Goal: Task Accomplishment & Management: Manage account settings

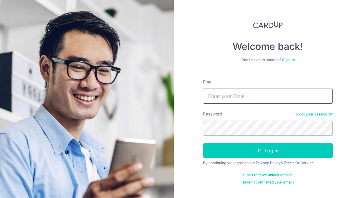
click at [246, 96] on input "Email" at bounding box center [268, 96] width 130 height 15
type input "[EMAIL_ADDRESS][PERSON_NAME][DOMAIN_NAME]"
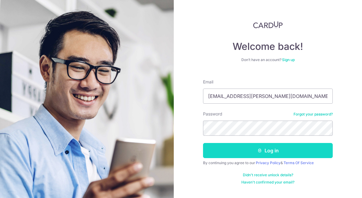
click at [235, 150] on button "Log in" at bounding box center [268, 150] width 130 height 15
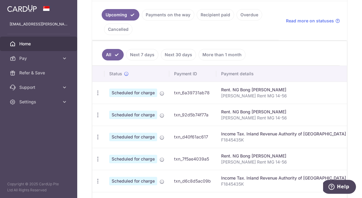
scroll to position [139, 0]
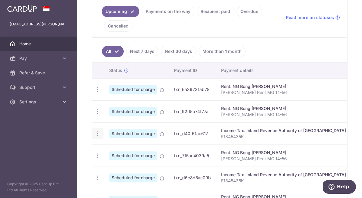
click at [98, 134] on icon "button" at bounding box center [98, 133] width 6 height 6
click at [119, 150] on span "Update payment" at bounding box center [130, 150] width 41 height 7
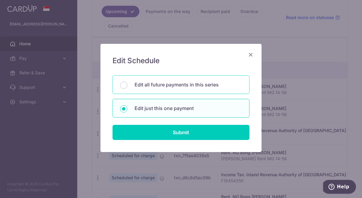
click at [150, 88] on p "Edit all future payments in this series" at bounding box center [189, 84] width 108 height 7
click at [127, 88] on input "Edit all future payments in this series" at bounding box center [123, 85] width 7 height 7
radio input "true"
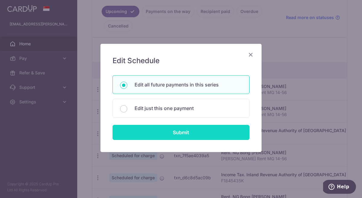
click at [149, 129] on input "Submit" at bounding box center [181, 132] width 137 height 15
radio input "true"
type input "6,911.52"
type input "F1845435K"
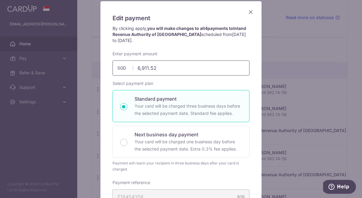
scroll to position [0, 0]
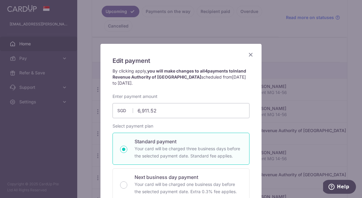
click at [250, 54] on icon "Close" at bounding box center [250, 55] width 7 height 8
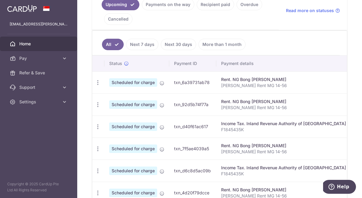
scroll to position [150, 0]
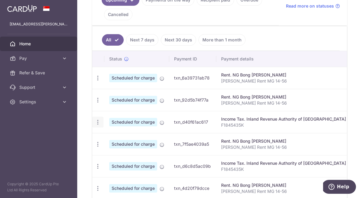
click at [98, 122] on icon "button" at bounding box center [98, 122] width 6 height 6
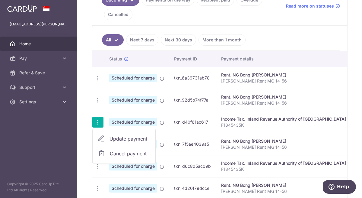
click at [128, 137] on span "Update payment" at bounding box center [130, 138] width 41 height 7
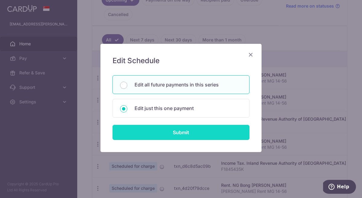
click at [163, 129] on input "Submit" at bounding box center [181, 132] width 137 height 15
radio input "true"
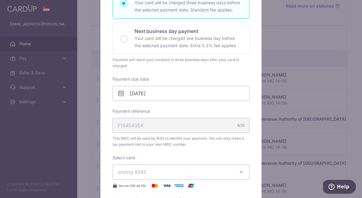
scroll to position [122, 0]
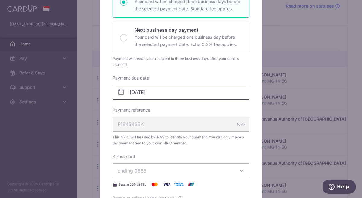
click at [172, 95] on input "08/12/2025" at bounding box center [181, 92] width 137 height 15
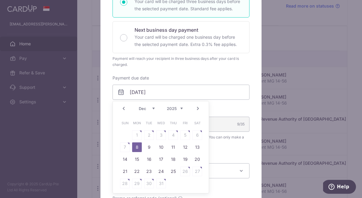
click at [126, 110] on link "Prev" at bounding box center [123, 108] width 7 height 7
click at [139, 181] on link "24" at bounding box center [137, 184] width 10 height 10
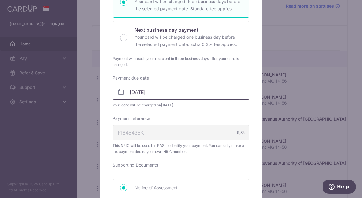
click at [153, 94] on body "sander.herden@gmail.com Home Pay Payments Recipients Cards Refer & Save Support…" at bounding box center [181, 99] width 362 height 198
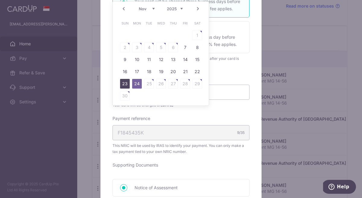
click at [127, 84] on link "23" at bounding box center [125, 84] width 10 height 10
type input "[DATE]"
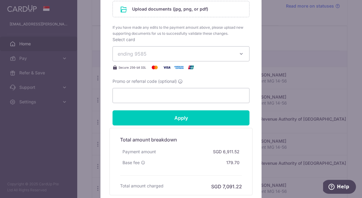
scroll to position [345, 0]
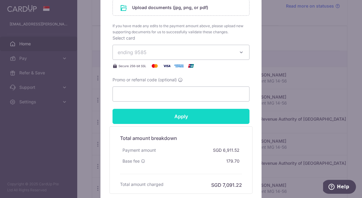
click at [161, 116] on input "Apply" at bounding box center [181, 116] width 137 height 15
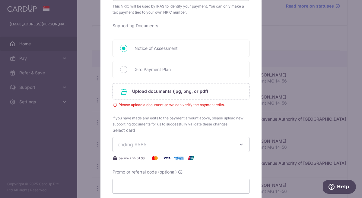
scroll to position [259, 0]
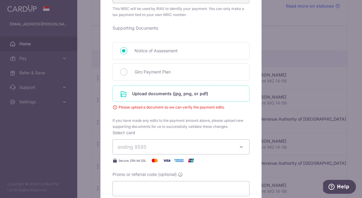
click at [157, 95] on input "file" at bounding box center [181, 94] width 137 height 16
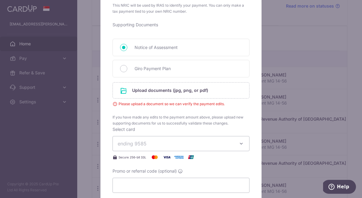
scroll to position [264, 0]
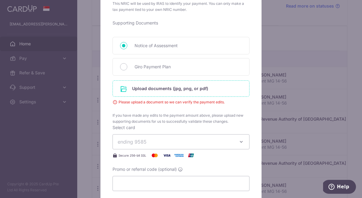
click at [168, 89] on input "file" at bounding box center [181, 89] width 137 height 16
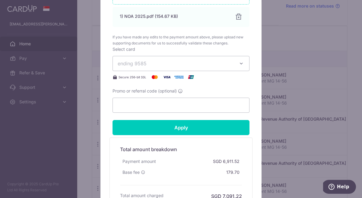
scroll to position [370, 0]
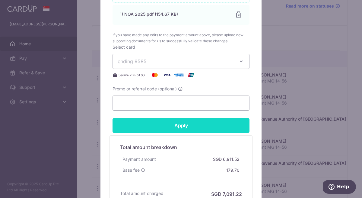
click at [209, 126] on input "Apply" at bounding box center [181, 125] width 137 height 15
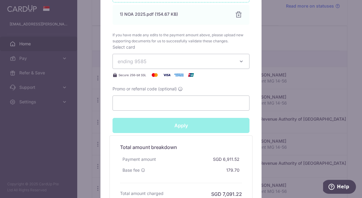
type input "Successfully Applied"
click at [128, 101] on input "Promo or referral code (optional)" at bounding box center [181, 102] width 137 height 15
paste input "VTAX25ONE"
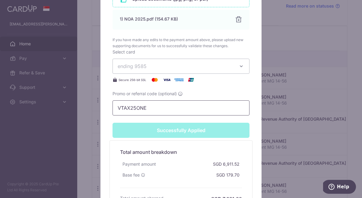
scroll to position [452, 0]
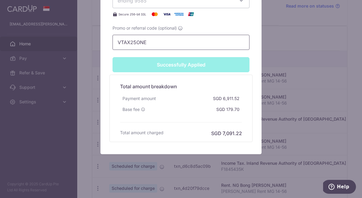
type input "VTAX25ONE"
type input "Apply"
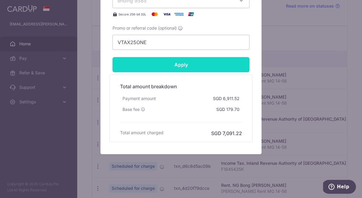
click at [163, 65] on input "Apply" at bounding box center [181, 64] width 137 height 15
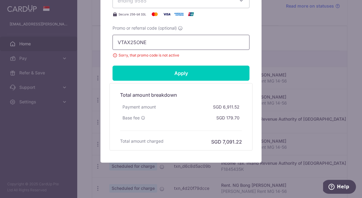
drag, startPoint x: 154, startPoint y: 40, endPoint x: 110, endPoint y: 37, distance: 44.5
paste input "R"
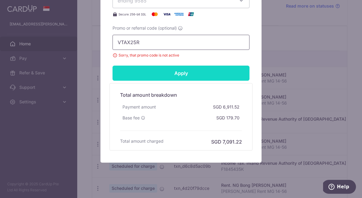
type input "VTAX25R"
click at [155, 71] on input "Apply" at bounding box center [181, 73] width 137 height 15
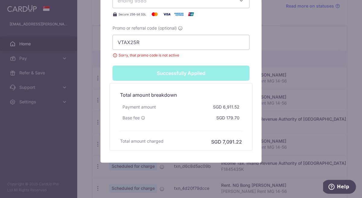
scroll to position [452, 0]
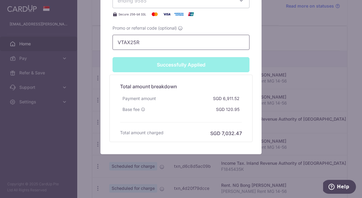
click at [162, 44] on input "VTAX25R" at bounding box center [181, 42] width 137 height 15
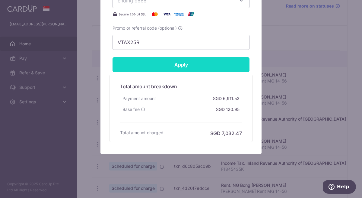
click at [173, 68] on input "Apply" at bounding box center [181, 64] width 137 height 15
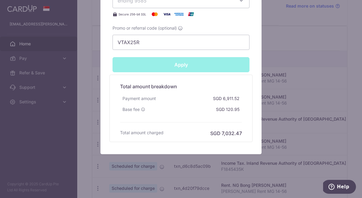
type input "Successfully Applied"
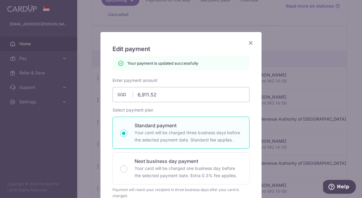
scroll to position [13, 0]
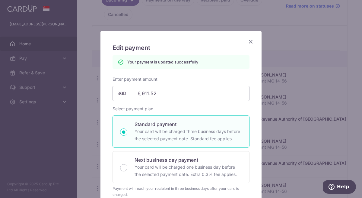
click at [252, 41] on icon "Close" at bounding box center [250, 42] width 7 height 8
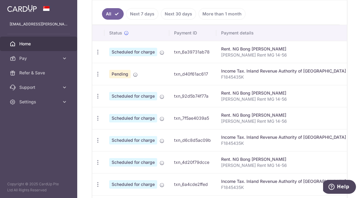
scroll to position [179, 0]
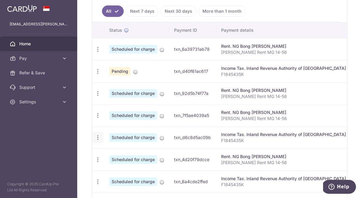
click at [98, 138] on icon "button" at bounding box center [98, 137] width 6 height 6
click at [127, 156] on span "Update payment" at bounding box center [130, 153] width 41 height 7
radio input "true"
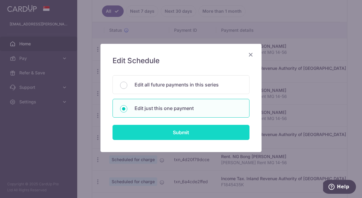
click at [147, 130] on input "Submit" at bounding box center [181, 132] width 137 height 15
radio input "true"
type input "6,911.52"
type input "07/01/2026"
type input "F1845435K"
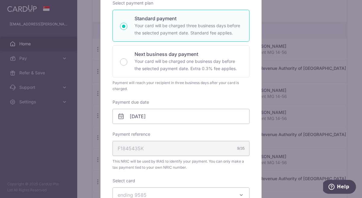
scroll to position [116, 0]
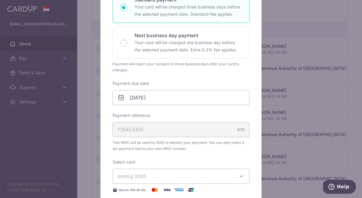
click at [123, 99] on icon at bounding box center [121, 97] width 7 height 7
click at [137, 99] on input "07/01/2026" at bounding box center [181, 97] width 137 height 15
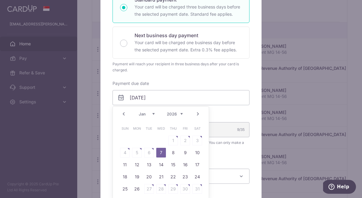
click at [125, 114] on link "Prev" at bounding box center [123, 113] width 7 height 7
click at [166, 175] on link "24" at bounding box center [161, 177] width 10 height 10
type input "[DATE]"
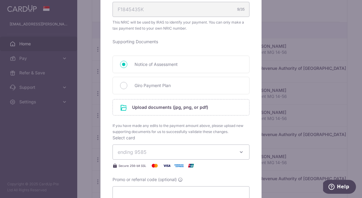
scroll to position [244, 0]
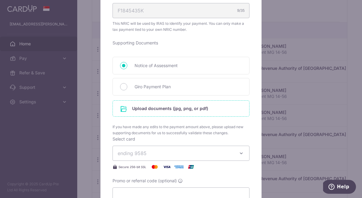
click at [151, 108] on input "file" at bounding box center [181, 109] width 137 height 16
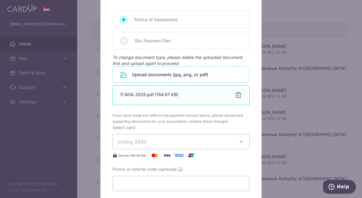
scroll to position [291, 0]
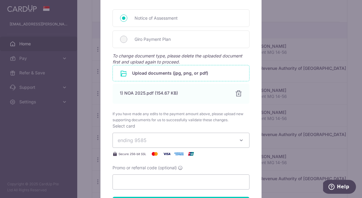
click at [184, 141] on span "ending 9585" at bounding box center [176, 140] width 116 height 7
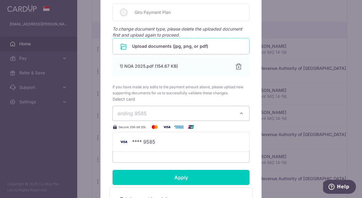
scroll to position [334, 0]
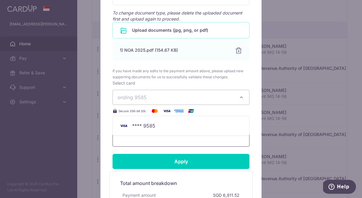
click at [184, 141] on input "Promo or referral code (optional)" at bounding box center [181, 138] width 137 height 15
paste input "VTAX25R"
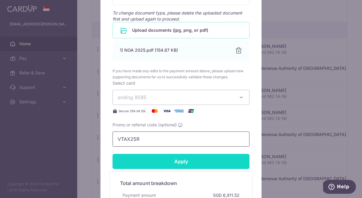
type input "VTAX25R"
click at [178, 162] on input "Apply" at bounding box center [181, 161] width 137 height 15
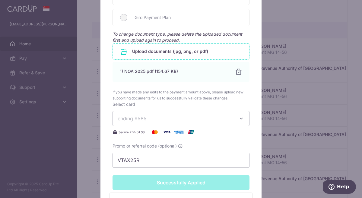
scroll to position [355, 0]
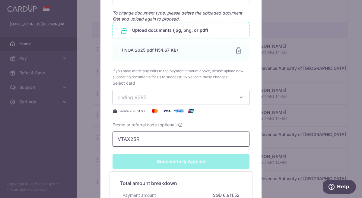
click at [171, 144] on input "VTAX25R" at bounding box center [181, 138] width 137 height 15
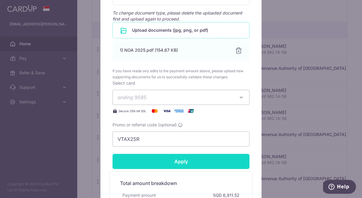
click at [170, 166] on input "Apply" at bounding box center [181, 161] width 137 height 15
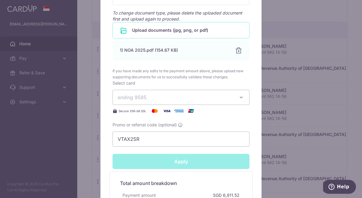
type input "Successfully Applied"
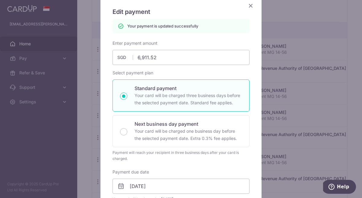
scroll to position [0, 0]
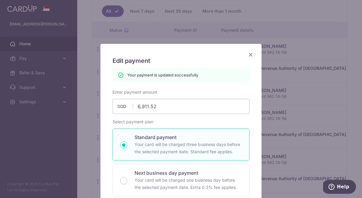
click at [252, 53] on icon "Close" at bounding box center [250, 55] width 7 height 8
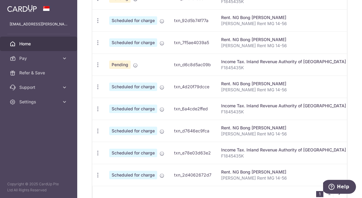
scroll to position [257, 0]
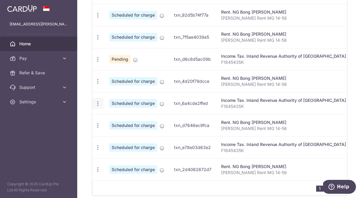
click at [98, 104] on icon "button" at bounding box center [98, 103] width 6 height 6
click at [135, 119] on span "Update payment" at bounding box center [130, 119] width 41 height 7
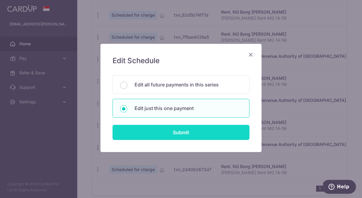
click at [156, 129] on input "Submit" at bounding box center [181, 132] width 137 height 15
radio input "true"
type input "6,911.52"
type input "09/02/2026"
type input "F1845435K"
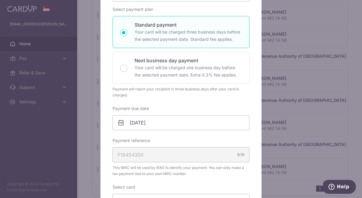
scroll to position [93, 0]
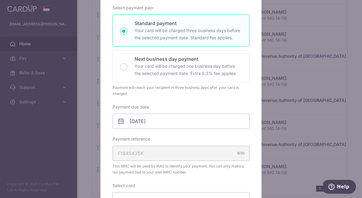
click at [122, 118] on icon at bounding box center [121, 121] width 7 height 7
click at [122, 120] on icon at bounding box center [121, 121] width 7 height 7
click at [136, 122] on input "09/02/2026" at bounding box center [181, 121] width 137 height 15
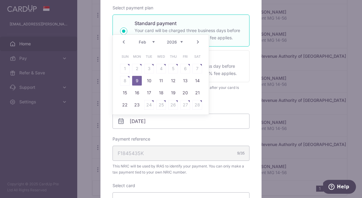
click at [126, 41] on link "Prev" at bounding box center [123, 41] width 7 height 7
click at [195, 104] on link "24" at bounding box center [198, 105] width 10 height 10
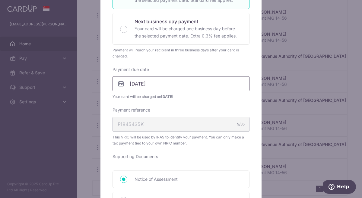
scroll to position [131, 0]
click at [141, 82] on input "24/01/2026" at bounding box center [181, 83] width 137 height 15
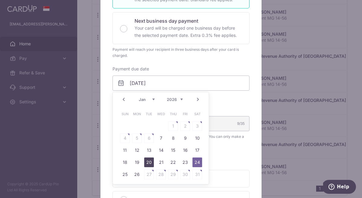
click at [150, 160] on link "20" at bounding box center [149, 162] width 10 height 10
type input "[DATE]"
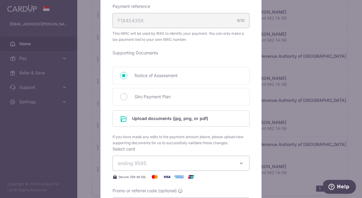
scroll to position [234, 0]
click at [165, 120] on input "file" at bounding box center [181, 118] width 137 height 16
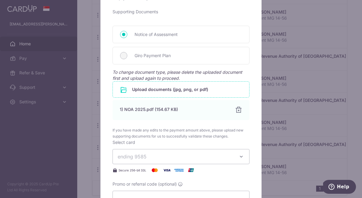
scroll to position [289, 0]
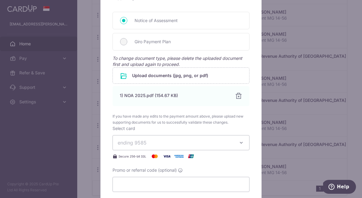
click at [137, 142] on span "ending 9585" at bounding box center [132, 143] width 29 height 6
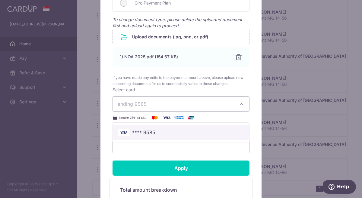
scroll to position [329, 0]
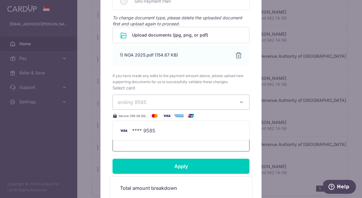
click at [166, 149] on input "Promo or referral code (optional)" at bounding box center [181, 143] width 137 height 15
paste input "VTAX25R"
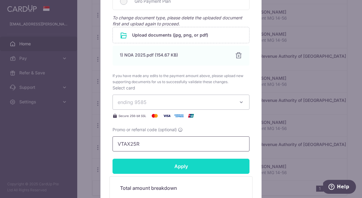
type input "VTAX25R"
click at [170, 163] on input "Apply" at bounding box center [181, 166] width 137 height 15
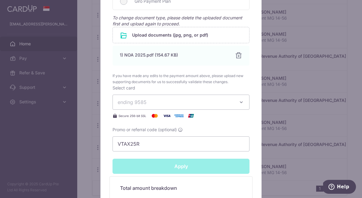
type input "Successfully Applied"
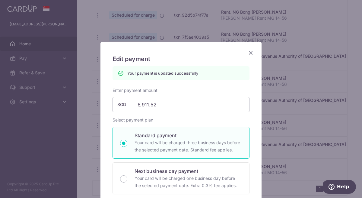
scroll to position [0, 0]
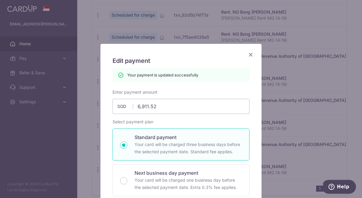
click at [251, 57] on icon "Close" at bounding box center [250, 55] width 7 height 8
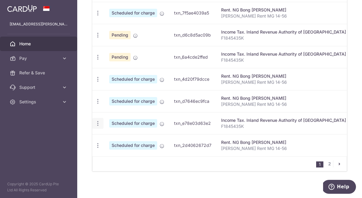
click at [97, 124] on icon "button" at bounding box center [98, 123] width 6 height 6
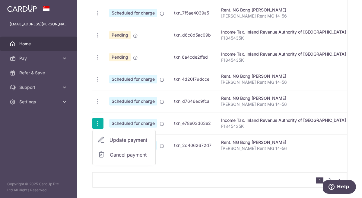
click at [129, 142] on span "Update payment" at bounding box center [130, 139] width 41 height 7
radio input "true"
type input "6,911.52"
type input "[DATE]"
type input "F1845435K"
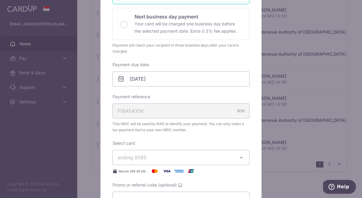
scroll to position [130, 0]
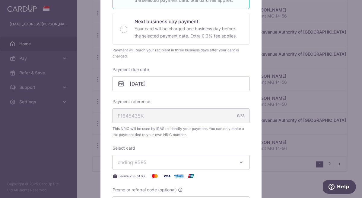
click at [122, 83] on icon at bounding box center [121, 83] width 7 height 7
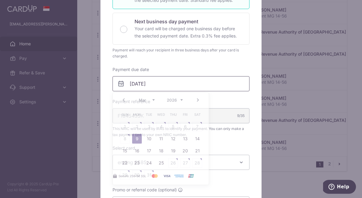
click at [135, 84] on input "[DATE]" at bounding box center [181, 83] width 137 height 15
click at [125, 99] on link "Prev" at bounding box center [123, 99] width 7 height 7
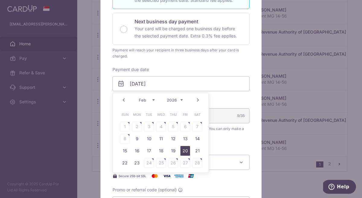
click at [184, 151] on link "20" at bounding box center [186, 151] width 10 height 10
type input "[DATE]"
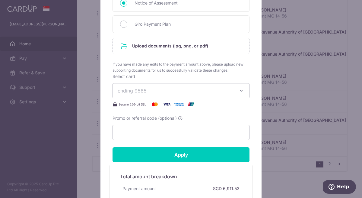
scroll to position [308, 0]
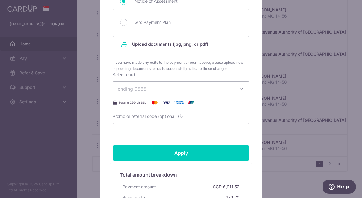
click at [167, 128] on input "Promo or referral code (optional)" at bounding box center [181, 130] width 137 height 15
paste input "VTAX25R"
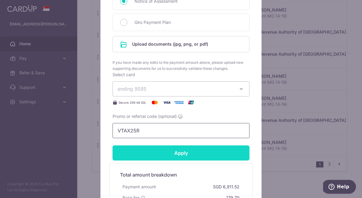
type input "VTAX25R"
click at [168, 153] on input "Apply" at bounding box center [181, 152] width 137 height 15
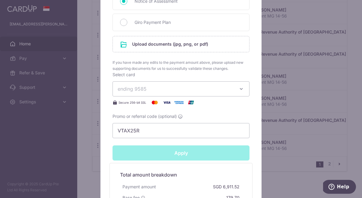
type input "Successfully Applied"
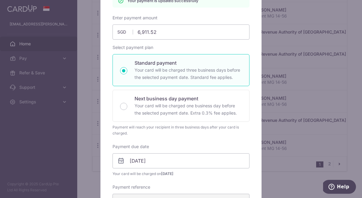
scroll to position [0, 0]
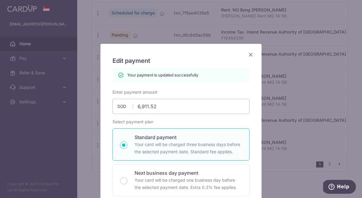
click at [253, 55] on icon "Close" at bounding box center [250, 55] width 7 height 8
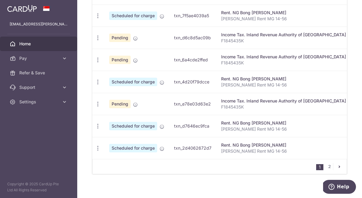
scroll to position [284, 0]
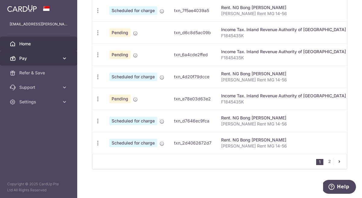
click at [62, 57] on icon at bounding box center [65, 58] width 6 height 6
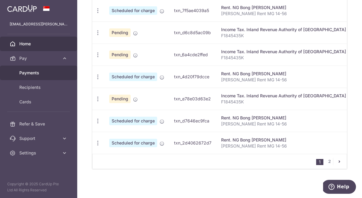
click at [41, 72] on span "Payments" at bounding box center [39, 73] width 40 height 6
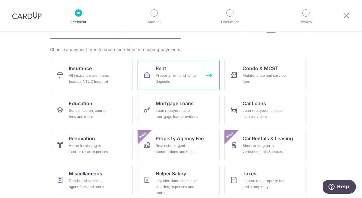
scroll to position [36, 0]
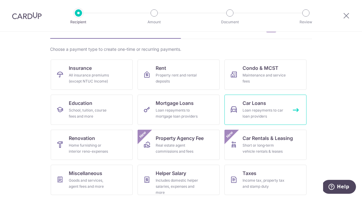
click at [296, 108] on link "Car Loans Loan repayments to car loan providers" at bounding box center [266, 110] width 82 height 30
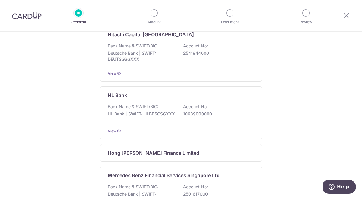
scroll to position [216, 0]
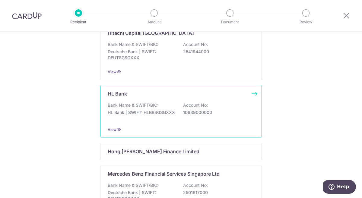
click at [164, 128] on div "HL Bank Bank Name & SWIFT/BIC: HL Bank | SWIFT: HLBBSGSGXXX Account No: 1063900…" at bounding box center [181, 111] width 162 height 53
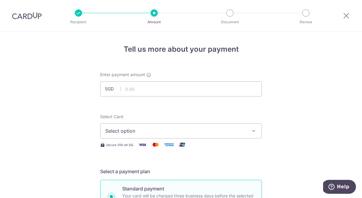
click at [156, 129] on span "Select option" at bounding box center [175, 130] width 141 height 7
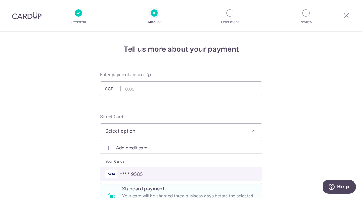
click at [146, 172] on span "**** 9585" at bounding box center [181, 173] width 152 height 7
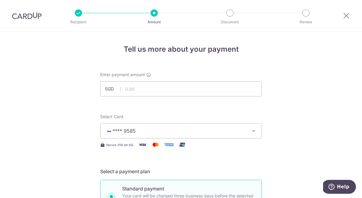
click at [20, 18] on img at bounding box center [27, 15] width 30 height 7
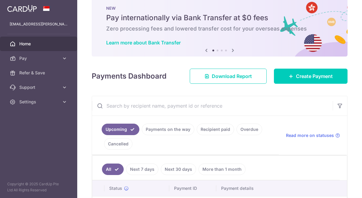
scroll to position [15, 0]
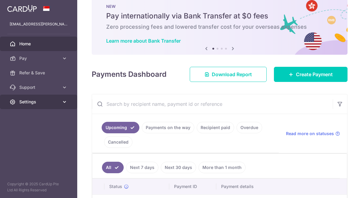
click at [67, 98] on link "Settings" at bounding box center [38, 102] width 77 height 14
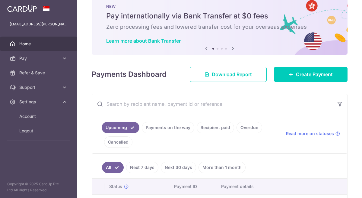
click at [175, 90] on div "× Pause Schedule Pause all future payments in this series Pause just this one p…" at bounding box center [219, 99] width 285 height 198
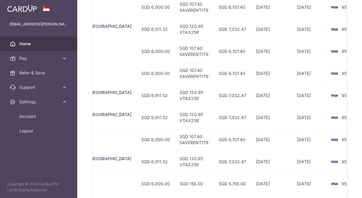
scroll to position [276, 0]
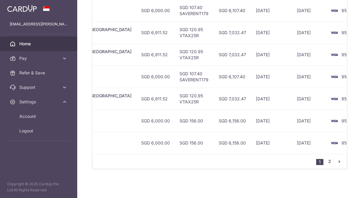
click at [330, 161] on link "2" at bounding box center [329, 161] width 7 height 7
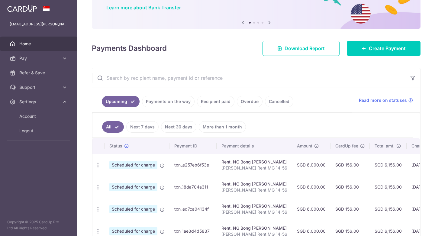
scroll to position [0, 0]
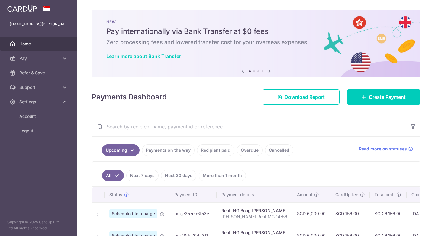
click at [271, 72] on icon at bounding box center [269, 71] width 7 height 8
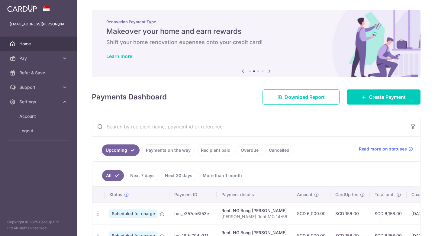
click at [271, 72] on icon at bounding box center [269, 71] width 7 height 8
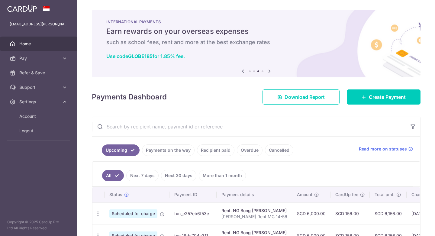
click at [271, 72] on icon at bounding box center [269, 71] width 7 height 8
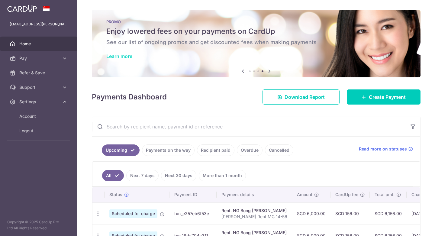
click at [122, 55] on link "Learn more" at bounding box center [119, 56] width 26 height 6
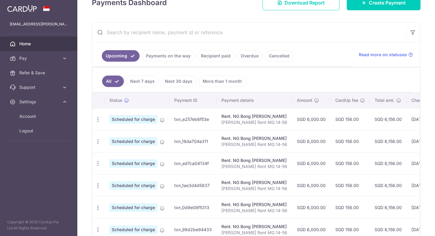
scroll to position [143, 0]
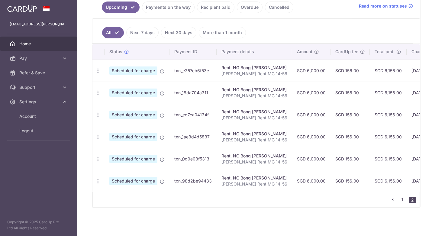
click at [362, 198] on link "1" at bounding box center [402, 199] width 7 height 7
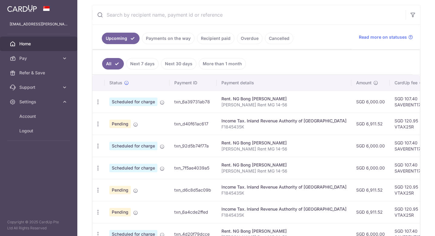
scroll to position [113, 0]
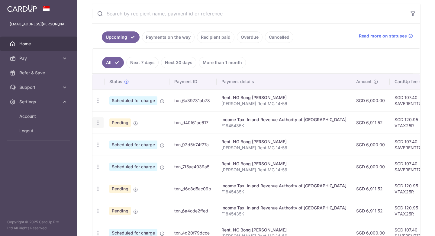
click at [98, 123] on icon "button" at bounding box center [98, 123] width 6 height 6
click at [130, 140] on span "Update payment" at bounding box center [130, 139] width 41 height 7
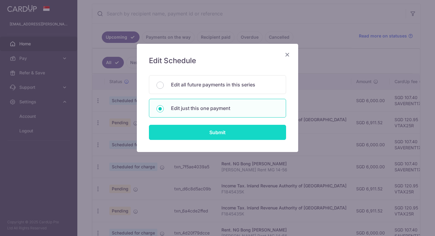
click at [205, 130] on input "Submit" at bounding box center [217, 132] width 137 height 15
radio input "true"
type input "6,911.52"
type input "[DATE]"
type input "F1845435K"
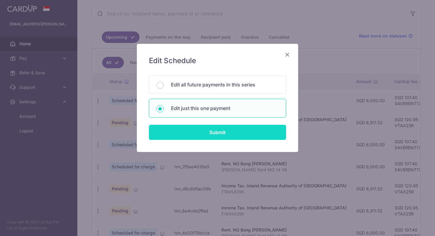
type input "VTAX25R"
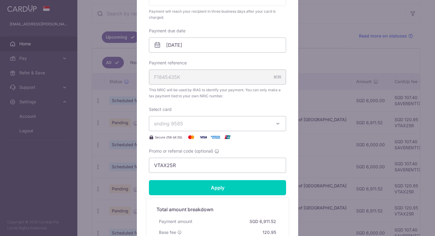
scroll to position [169, 0]
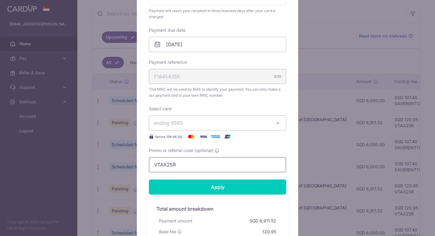
click at [186, 164] on input "VTAX25R" at bounding box center [217, 164] width 137 height 15
drag, startPoint x: 186, startPoint y: 164, endPoint x: 143, endPoint y: 163, distance: 42.6
click at [143, 163] on div "Edit payment By clicking apply, you will make changes to all payments to Inland…" at bounding box center [217, 75] width 161 height 402
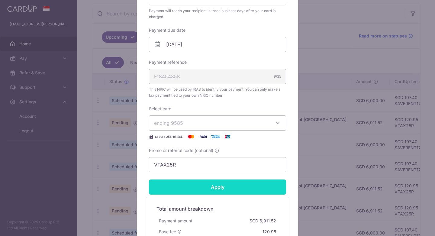
click at [225, 183] on input "Apply" at bounding box center [217, 186] width 137 height 15
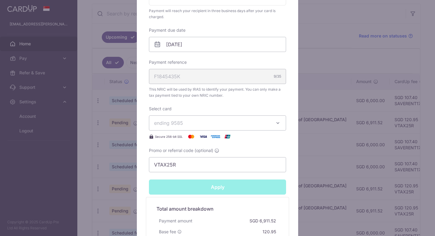
type input "Successfully Applied"
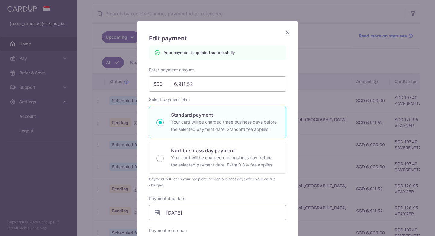
scroll to position [0, 0]
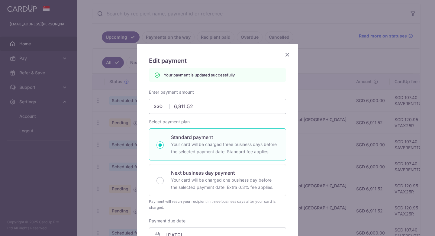
click at [286, 52] on icon "Close" at bounding box center [287, 55] width 7 height 8
